Goal: Find contact information: Find contact information

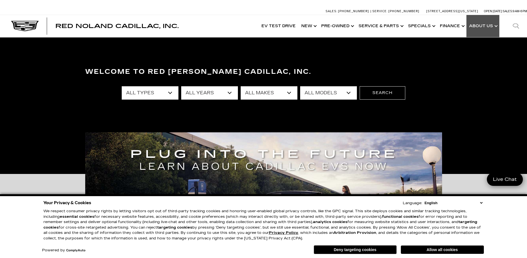
click at [494, 27] on link "Show About Us" at bounding box center [483, 26] width 33 height 22
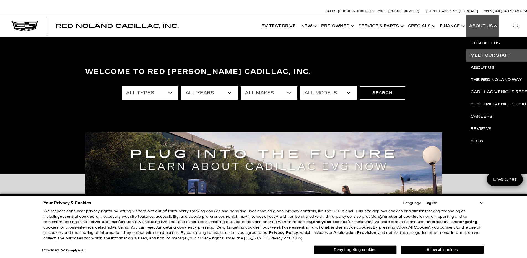
click at [495, 53] on link "Meet Our Staff" at bounding box center [534, 55] width 134 height 12
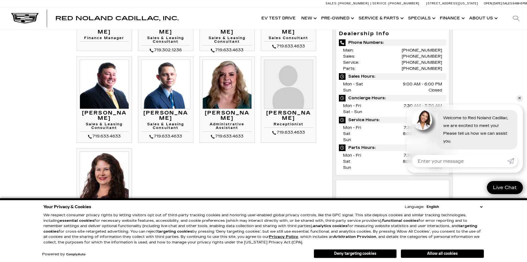
scroll to position [194, 0]
click at [362, 256] on button "Deny targeting cookies" at bounding box center [355, 253] width 83 height 9
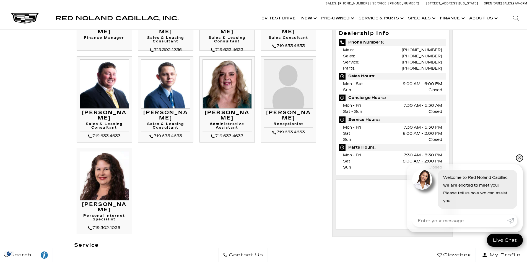
click at [520, 159] on link "✕" at bounding box center [520, 158] width 7 height 7
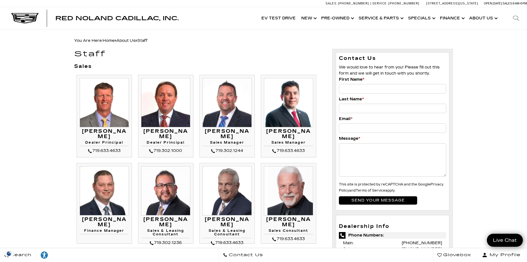
scroll to position [372, 0]
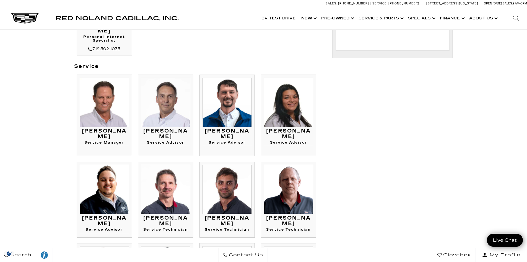
click at [111, 114] on img at bounding box center [104, 102] width 49 height 49
click at [106, 135] on div "Mike Parker Service Manager Mike Parker Service Manager" at bounding box center [104, 137] width 49 height 18
click at [94, 145] on li "Mike Parker Service Manager Mike Parker Service Manager" at bounding box center [104, 114] width 55 height 81
click at [51, 140] on div "You Are Here: Home » About Us » Staff Staff Sales Mike Jorgensen Dealer Princip…" at bounding box center [263, 199] width 527 height 1085
